Goal: Information Seeking & Learning: Learn about a topic

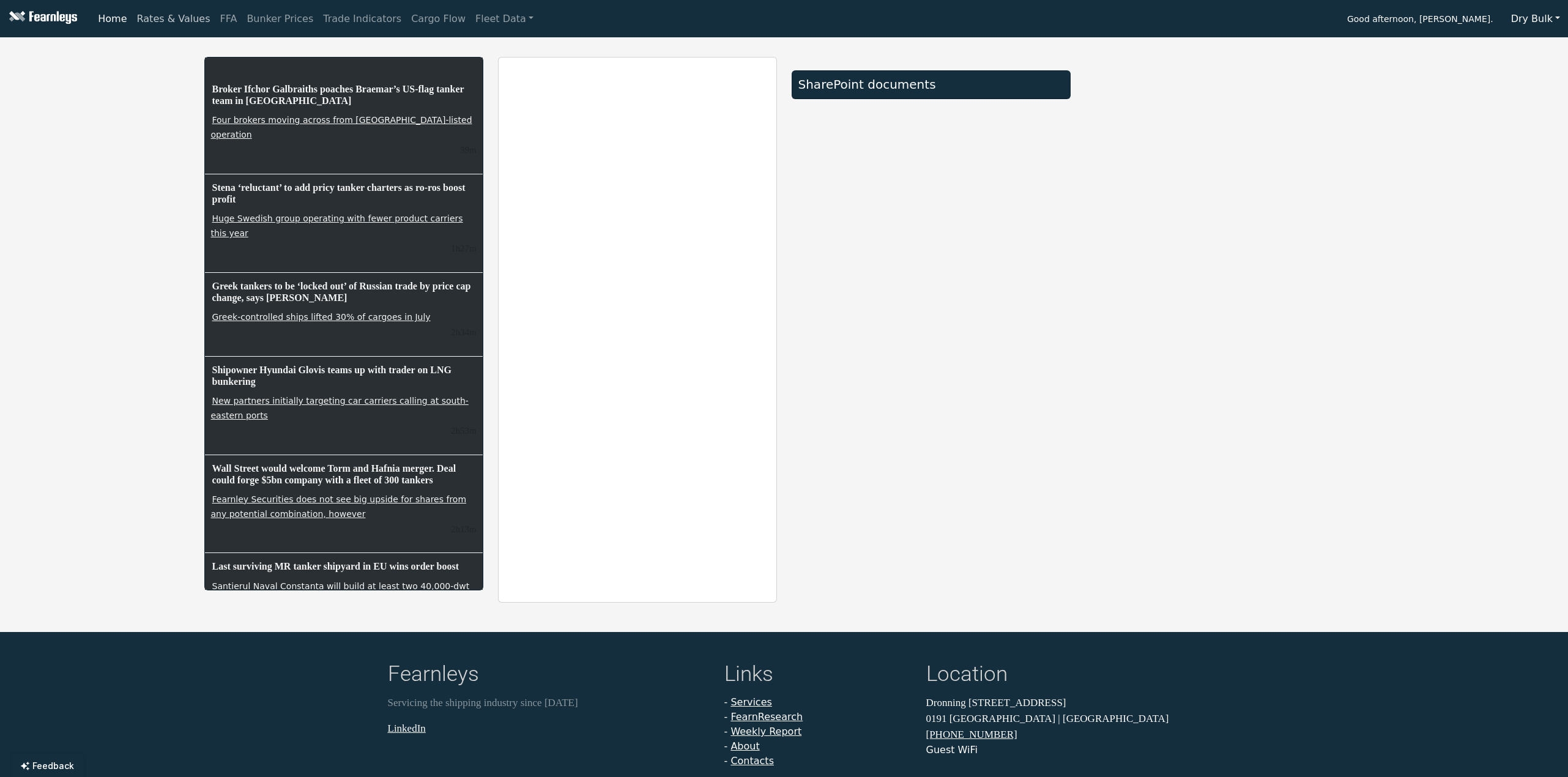
click at [188, 15] on link "Rates & Values" at bounding box center [174, 19] width 83 height 25
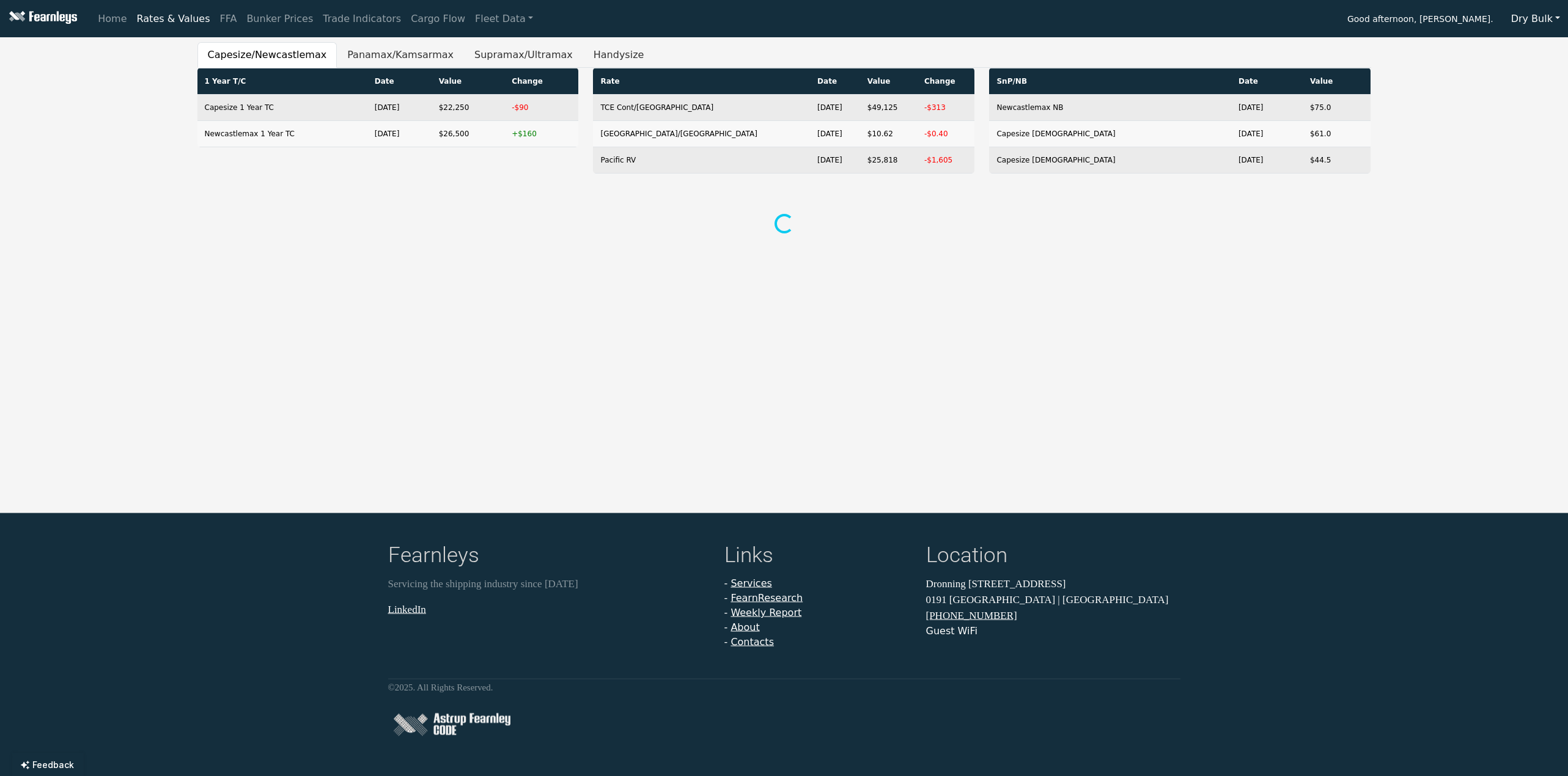
click at [1526, 24] on button "Dry Bulk" at bounding box center [1536, 18] width 65 height 23
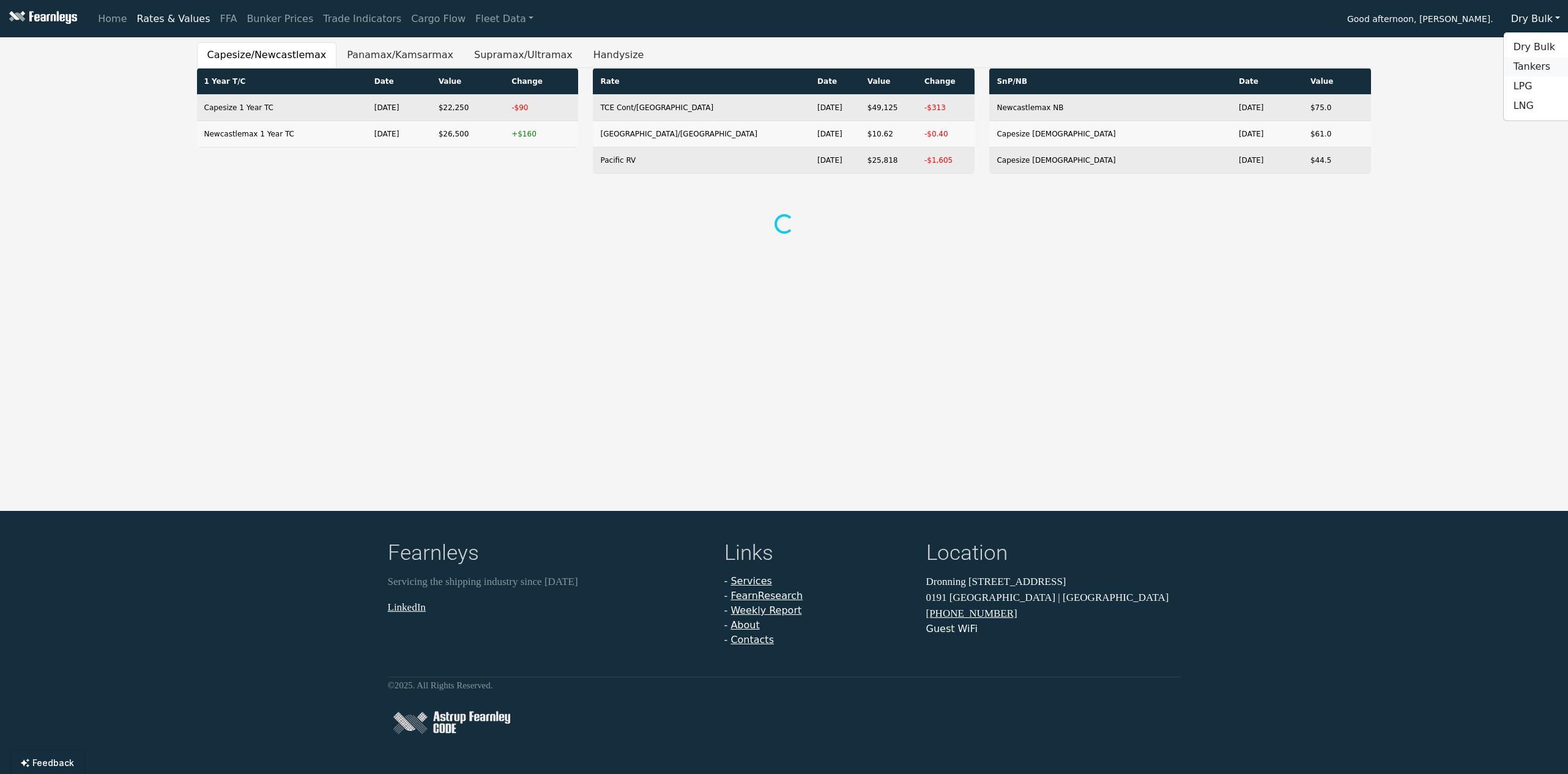
click at [1537, 69] on link "Tankers" at bounding box center [1552, 67] width 97 height 20
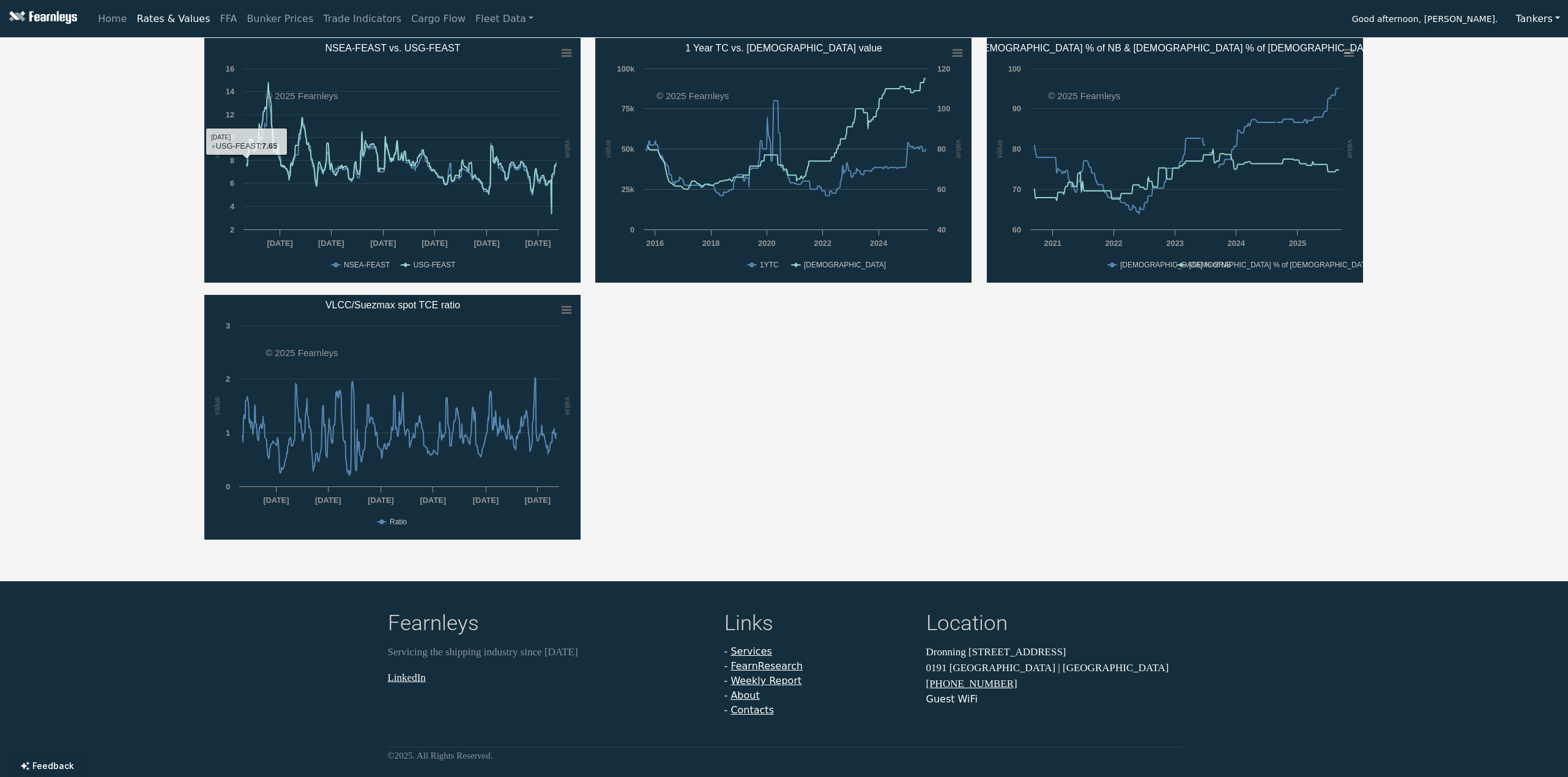
scroll to position [490, 0]
